Goal: Task Accomplishment & Management: Manage account settings

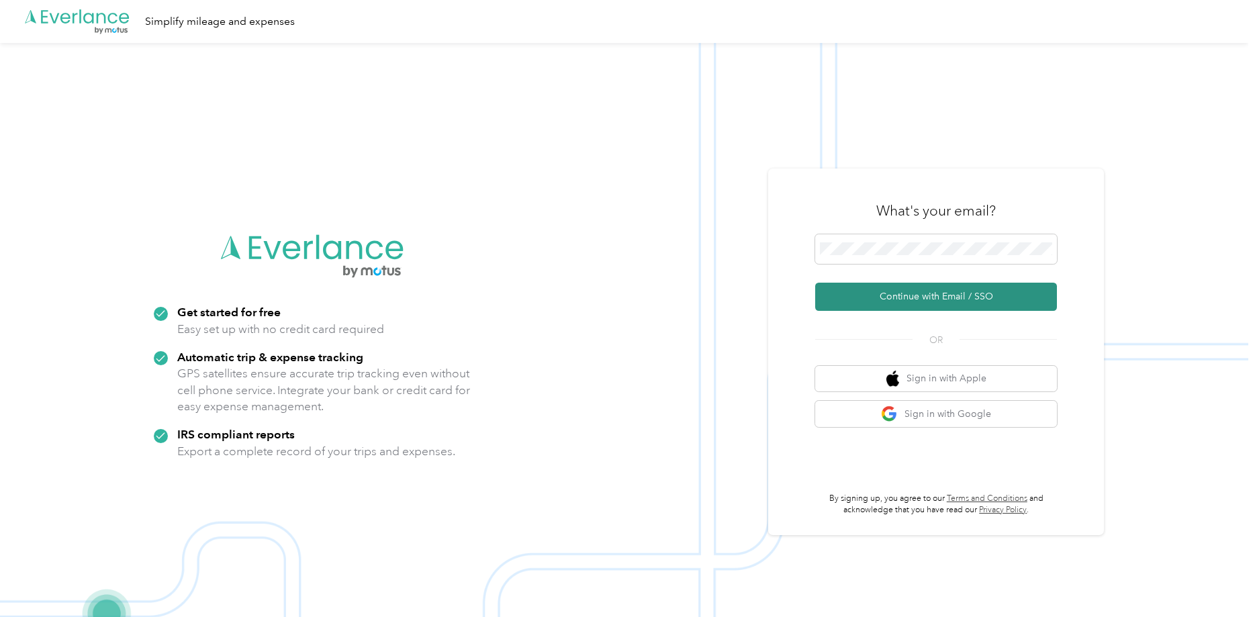
click at [915, 288] on button "Continue with Email / SSO" at bounding box center [936, 297] width 242 height 28
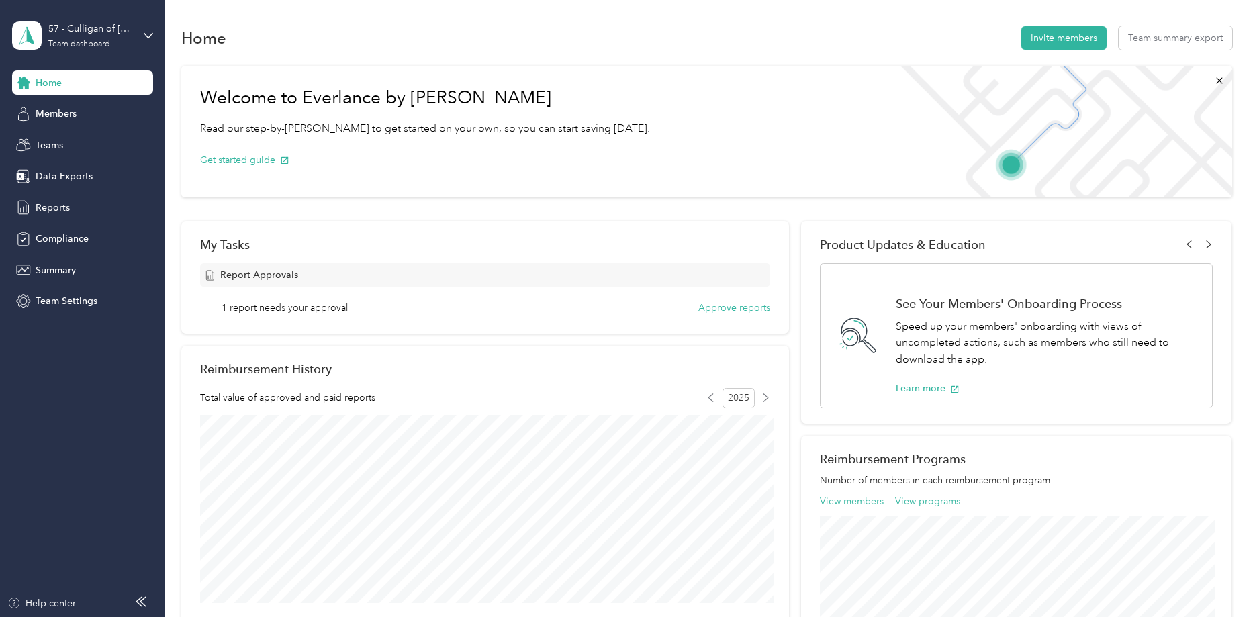
click at [348, 307] on div "1 report needs your approval Approve reports" at bounding box center [496, 308] width 549 height 14
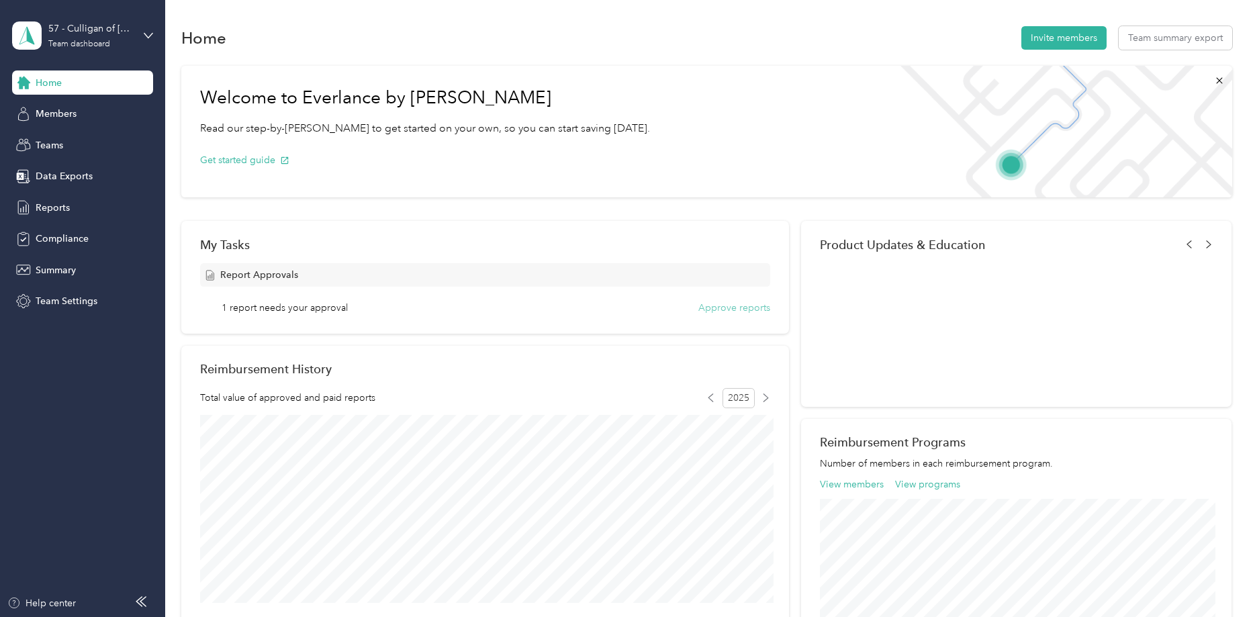
click at [713, 303] on button "Approve reports" at bounding box center [735, 308] width 72 height 14
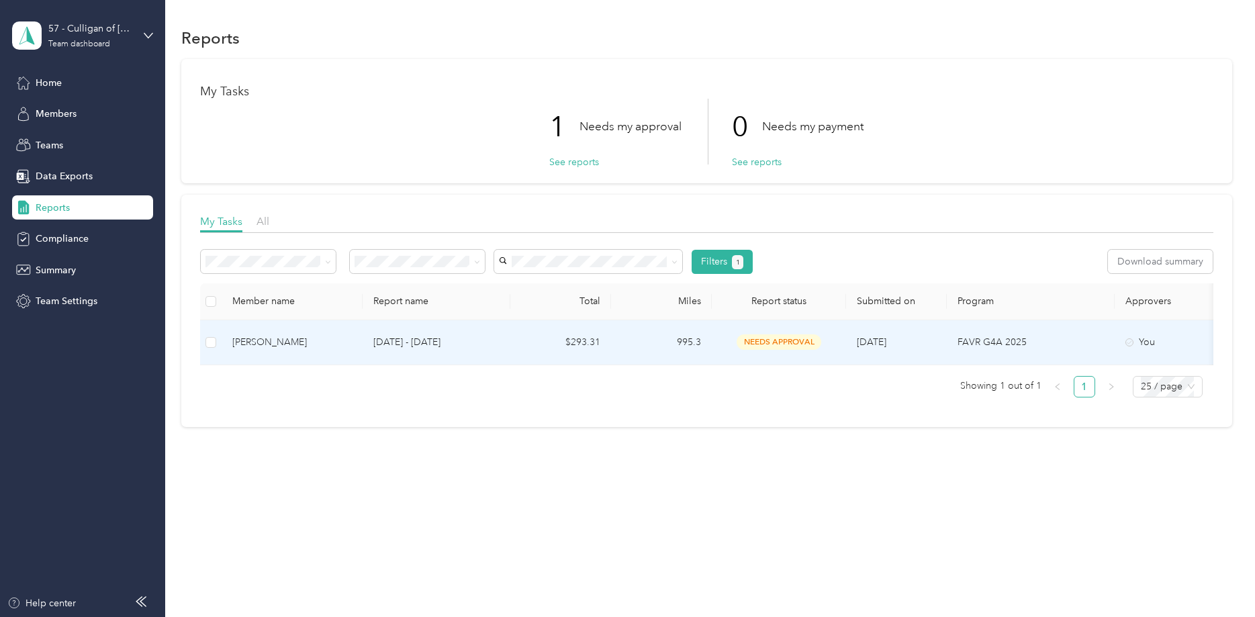
click at [795, 341] on span "needs approval" at bounding box center [779, 341] width 85 height 15
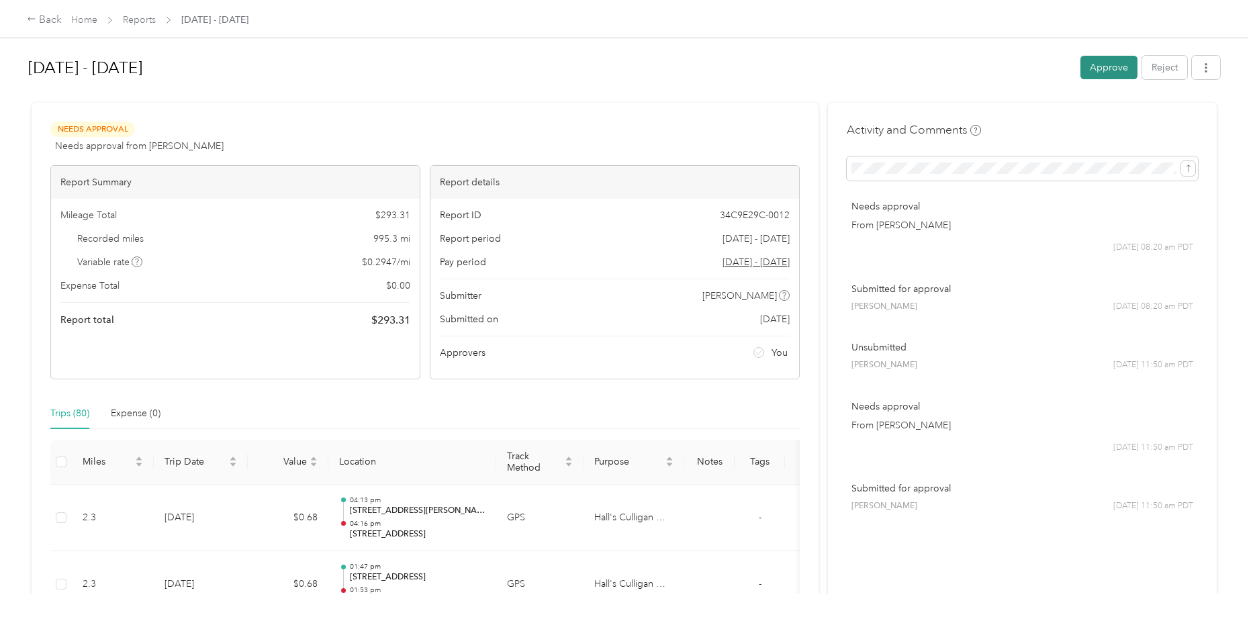
click at [1119, 61] on button "Approve" at bounding box center [1109, 68] width 57 height 24
